Goal: Information Seeking & Learning: Check status

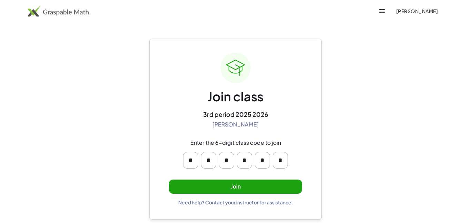
click at [263, 186] on button "Join" at bounding box center [235, 187] width 133 height 14
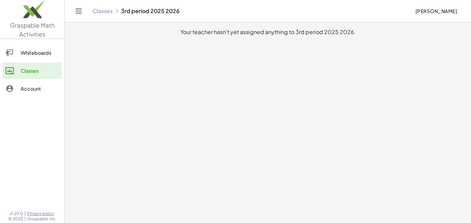
click at [425, 13] on span "[PERSON_NAME]" at bounding box center [436, 11] width 42 height 6
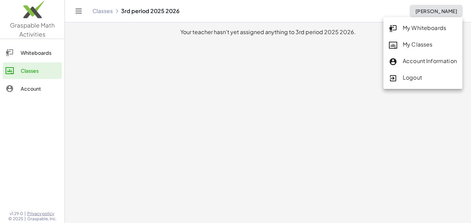
click at [430, 39] on link "My Classes" at bounding box center [423, 45] width 79 height 17
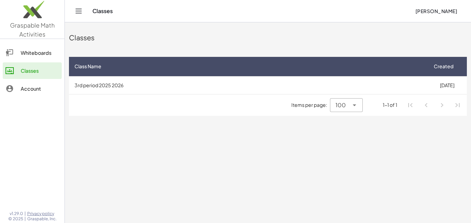
click at [440, 14] on button "[PERSON_NAME]" at bounding box center [436, 11] width 53 height 12
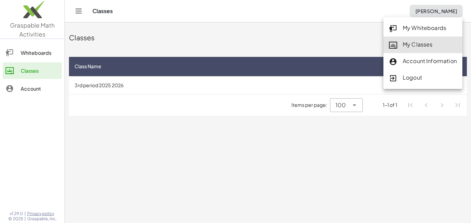
click at [430, 30] on div "My Whiteboards" at bounding box center [423, 28] width 68 height 9
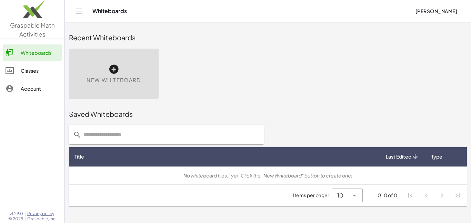
click at [410, 13] on button "[PERSON_NAME]" at bounding box center [436, 11] width 53 height 12
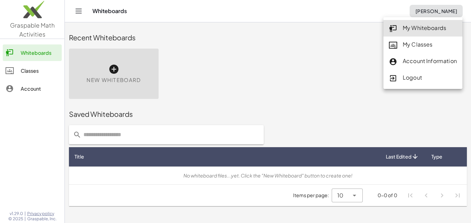
click at [395, 41] on icon at bounding box center [393, 45] width 8 height 8
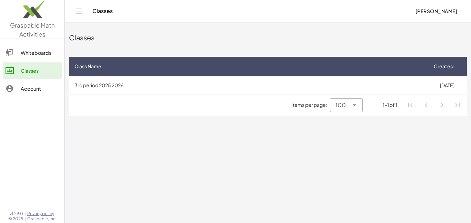
click at [36, 69] on div "Classes" at bounding box center [40, 71] width 38 height 8
click at [83, 10] on button "Toggle navigation" at bounding box center [78, 11] width 11 height 11
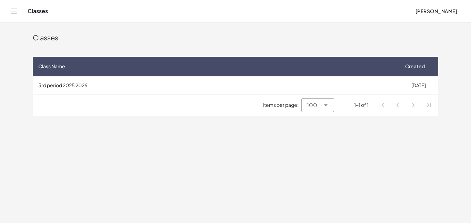
click at [39, 13] on div "Classes" at bounding box center [219, 11] width 382 height 7
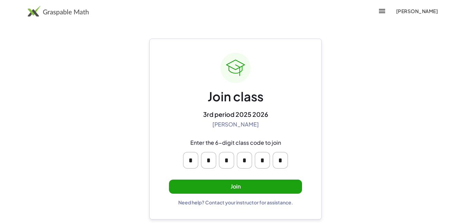
click at [254, 189] on button "Join" at bounding box center [235, 187] width 133 height 14
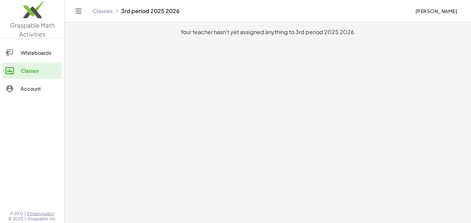
drag, startPoint x: 183, startPoint y: 34, endPoint x: 360, endPoint y: 54, distance: 178.1
click at [360, 54] on main "Your teacher hasn't yet assigned anything to 3rd period 2025 2026." at bounding box center [268, 111] width 406 height 223
click at [19, 75] on link "Classes" at bounding box center [32, 70] width 59 height 17
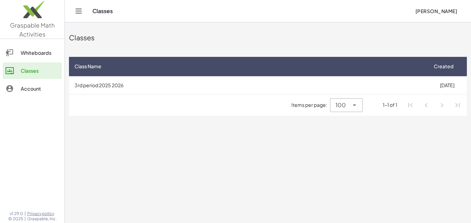
click at [406, 80] on td "3rd period 2025 2026" at bounding box center [248, 85] width 358 height 18
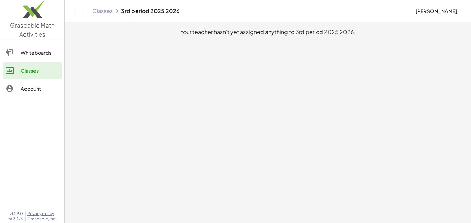
drag, startPoint x: 181, startPoint y: 32, endPoint x: 368, endPoint y: 30, distance: 186.6
click at [368, 30] on div "Your teacher hasn't yet assigned anything to 3rd period 2025 2026." at bounding box center [267, 32] width 395 height 8
drag, startPoint x: 368, startPoint y: 30, endPoint x: 188, endPoint y: 32, distance: 179.4
click at [188, 32] on div "Your teacher hasn't yet assigned anything to 3rd period 2025 2026." at bounding box center [267, 32] width 395 height 8
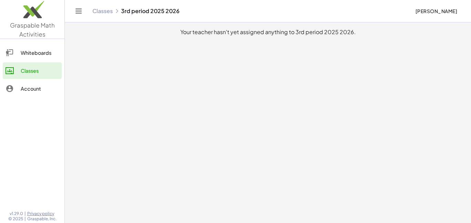
click at [189, 32] on div "Your teacher hasn't yet assigned anything to 3rd period 2025 2026." at bounding box center [267, 32] width 395 height 8
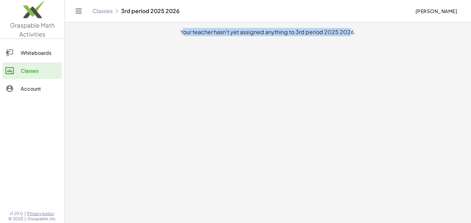
drag, startPoint x: 168, startPoint y: 32, endPoint x: 347, endPoint y: 37, distance: 179.7
click at [347, 37] on main "Your teacher hasn't yet assigned anything to 3rd period 2025 2026." at bounding box center [268, 111] width 406 height 223
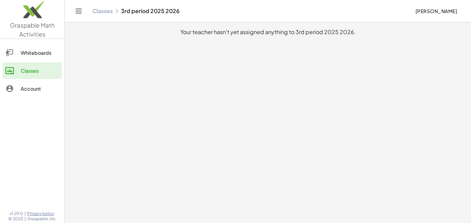
click at [412, 53] on main "Your teacher hasn't yet assigned anything to 3rd period 2025 2026." at bounding box center [268, 111] width 406 height 223
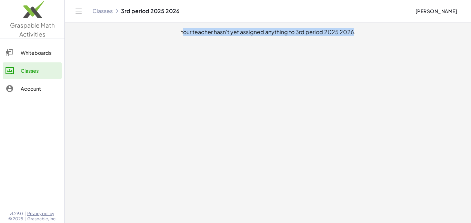
drag, startPoint x: 181, startPoint y: 31, endPoint x: 351, endPoint y: 32, distance: 169.7
click at [351, 32] on div "Your teacher hasn't yet assigned anything to 3rd period 2025 2026." at bounding box center [267, 32] width 395 height 8
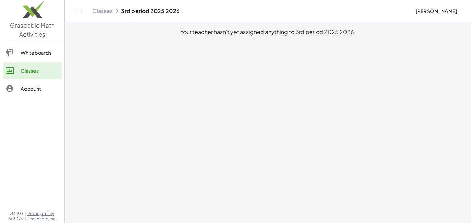
drag, startPoint x: 356, startPoint y: 31, endPoint x: 187, endPoint y: 28, distance: 169.0
click at [187, 28] on div "Your teacher hasn't yet assigned anything to 3rd period 2025 2026." at bounding box center [267, 32] width 395 height 8
click at [231, 64] on main "Your teacher hasn't yet assigned anything to 3rd period 2025 2026." at bounding box center [268, 111] width 406 height 223
drag, startPoint x: 167, startPoint y: 11, endPoint x: 296, endPoint y: 49, distance: 134.8
click at [296, 49] on div "Graspable Math Activities Whiteboards Classes Account v1.29.0 | Privacy policy …" at bounding box center [235, 111] width 471 height 223
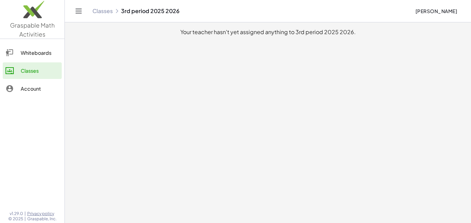
drag, startPoint x: 181, startPoint y: 32, endPoint x: 413, endPoint y: 25, distance: 231.5
click at [413, 25] on main "Your teacher hasn't yet assigned anything to 3rd period 2025 2026." at bounding box center [268, 111] width 406 height 223
click at [425, 50] on main "Your teacher hasn't yet assigned anything to 3rd period 2025 2026." at bounding box center [268, 111] width 406 height 223
drag, startPoint x: 374, startPoint y: 25, endPoint x: 224, endPoint y: 34, distance: 150.3
click at [224, 34] on main "Your teacher hasn't yet assigned anything to 3rd period 2025 2026." at bounding box center [268, 111] width 406 height 223
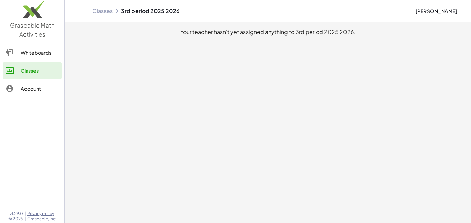
click at [224, 34] on div "Your teacher hasn't yet assigned anything to 3rd period 2025 2026." at bounding box center [267, 32] width 395 height 8
